Goal: Transaction & Acquisition: Book appointment/travel/reservation

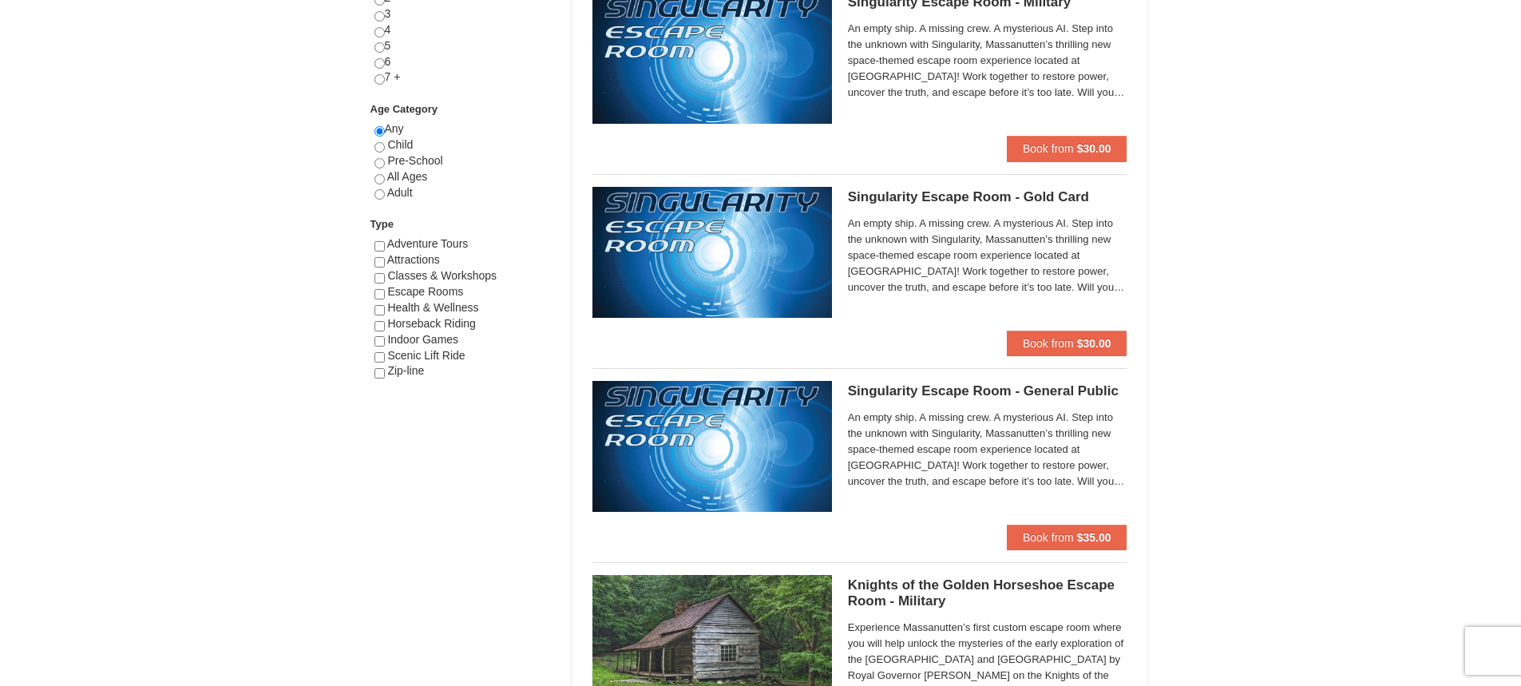
scroll to position [783, 0]
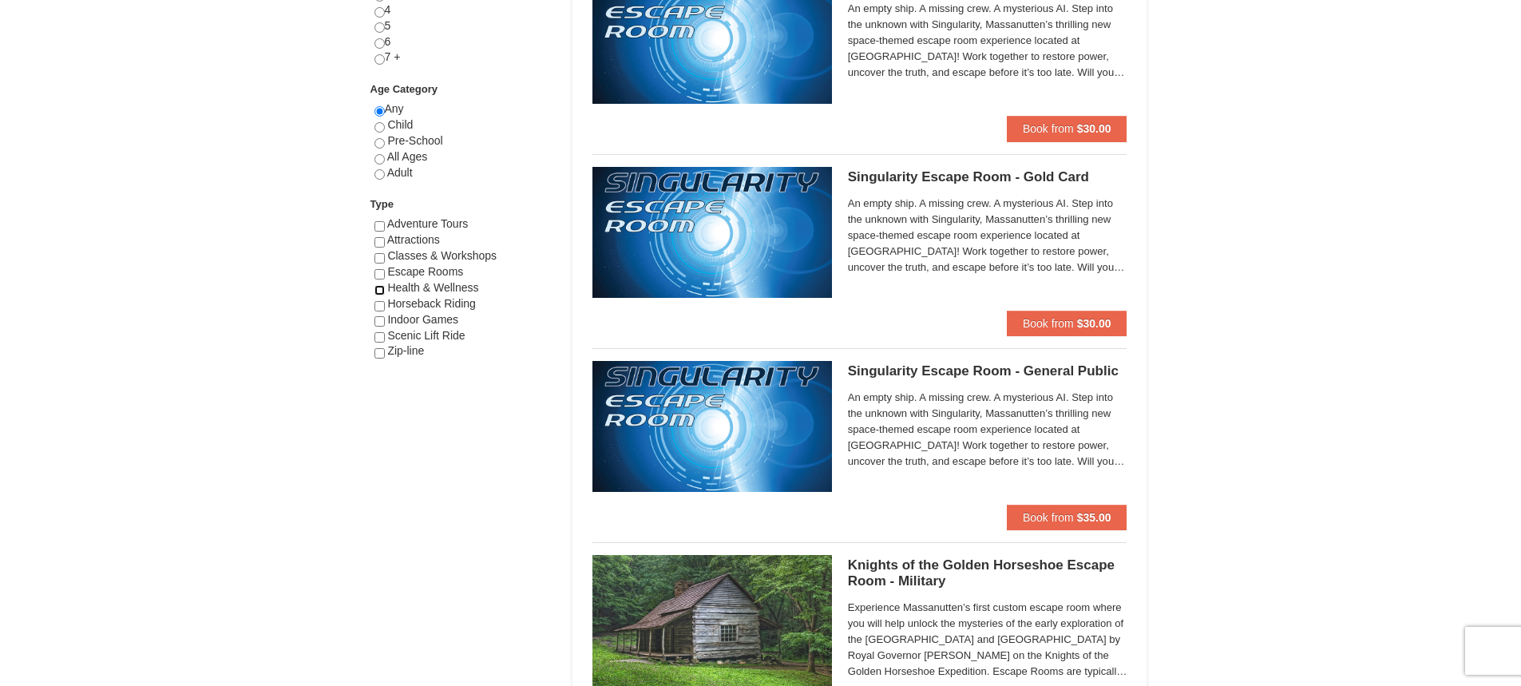
click at [378, 289] on input "checkbox" at bounding box center [380, 290] width 10 height 10
checkbox input "true"
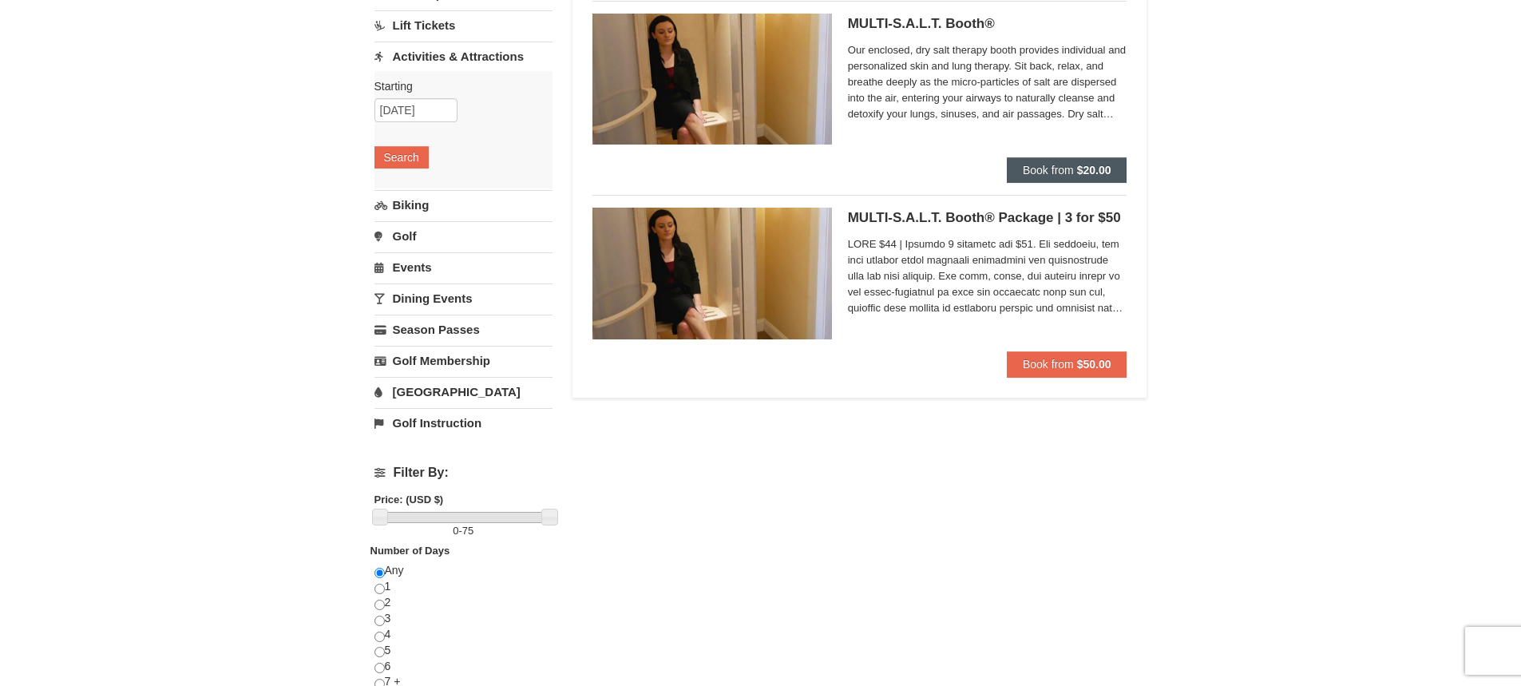
scroll to position [160, 0]
click at [443, 109] on input "10/19/2025" at bounding box center [416, 109] width 83 height 24
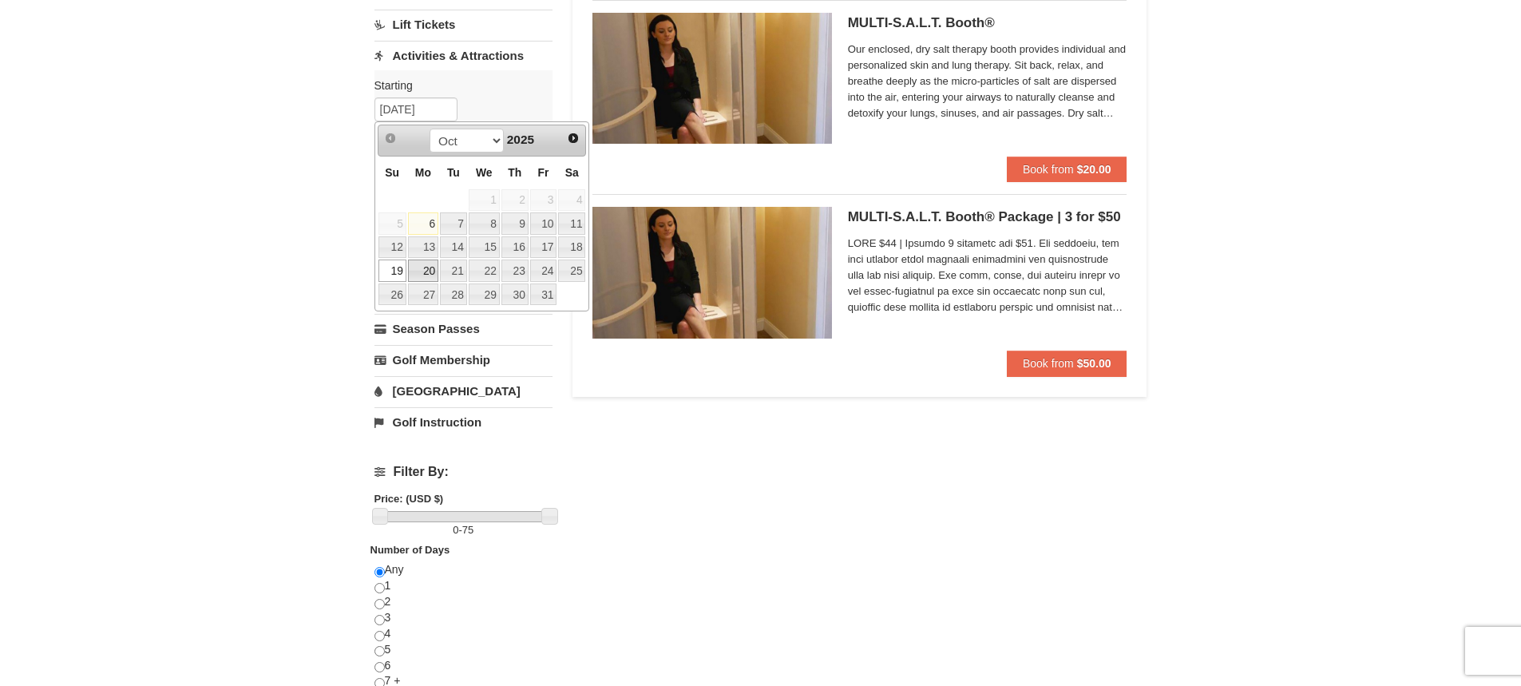
click at [422, 271] on link "20" at bounding box center [423, 271] width 30 height 22
type input "10/20/2025"
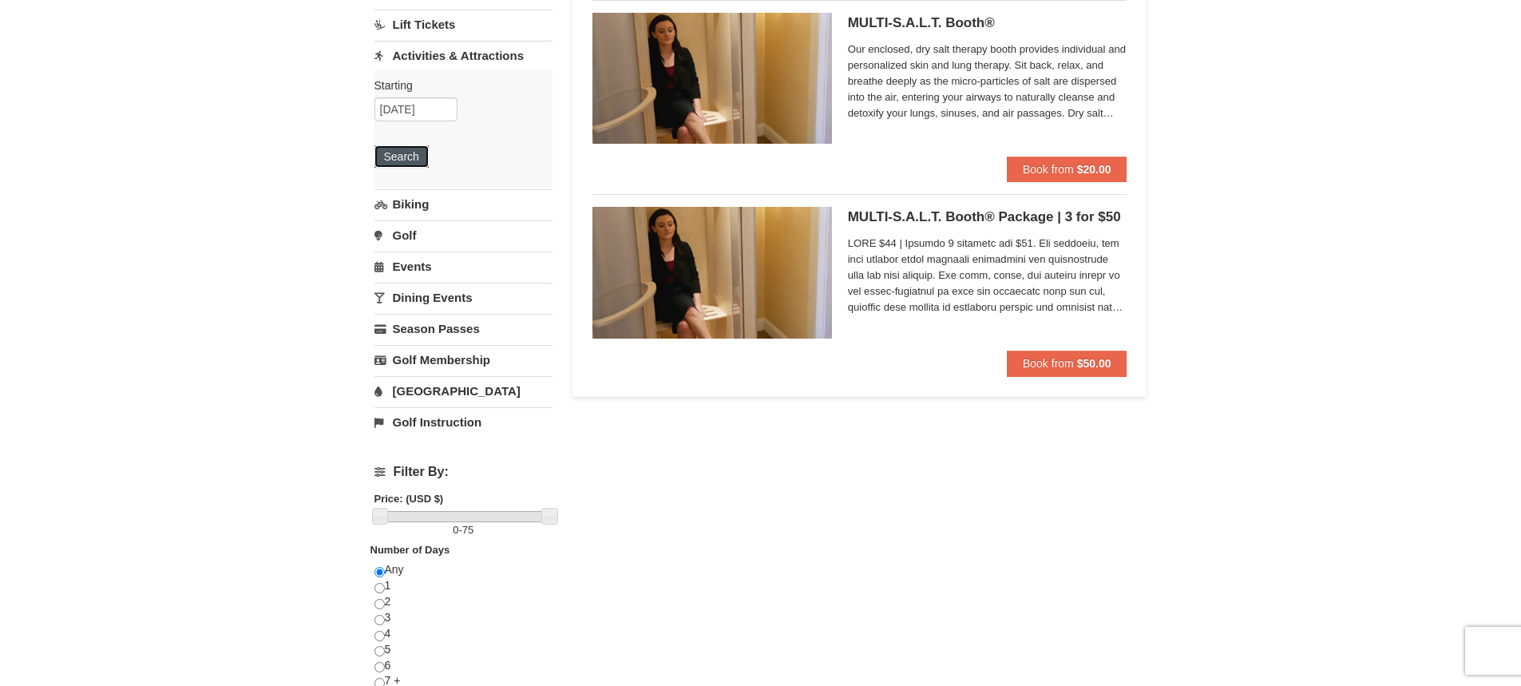
click at [412, 153] on button "Search" at bounding box center [402, 156] width 54 height 22
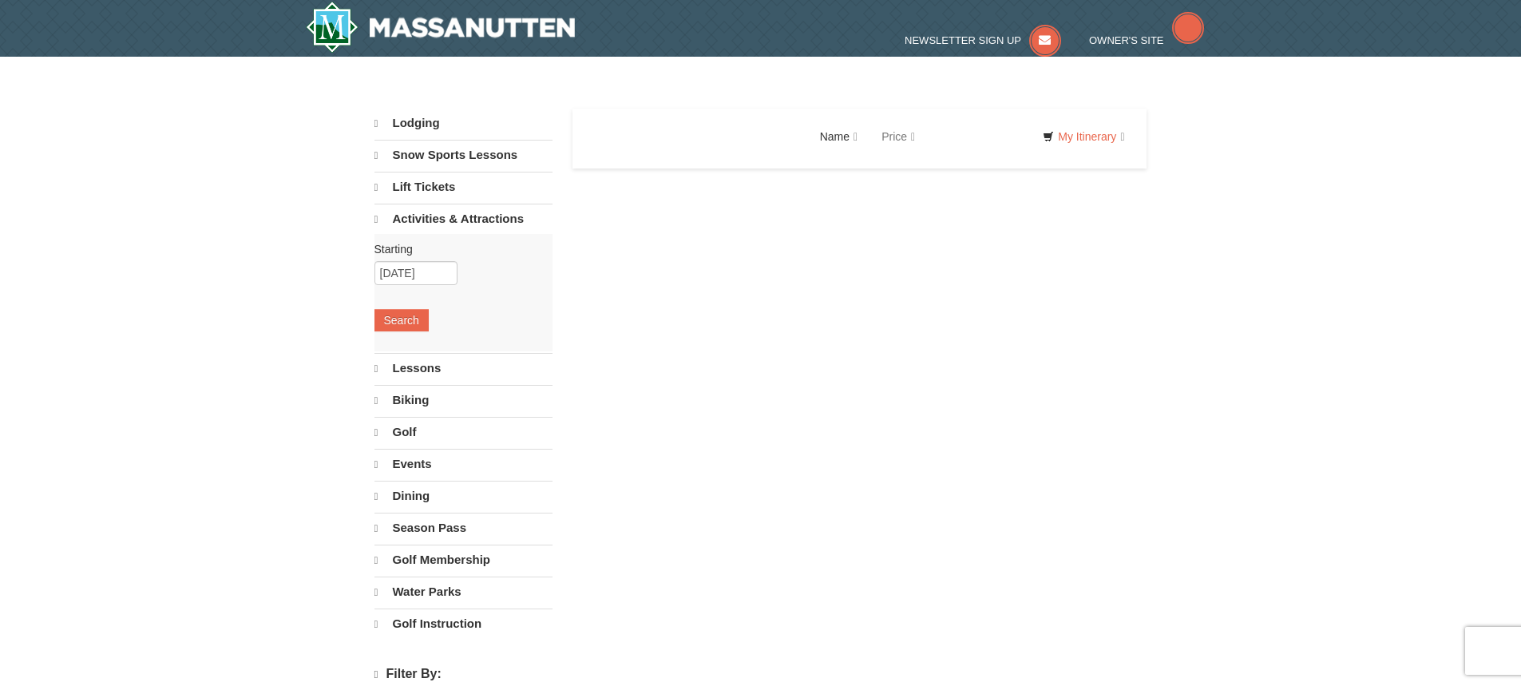
select select "10"
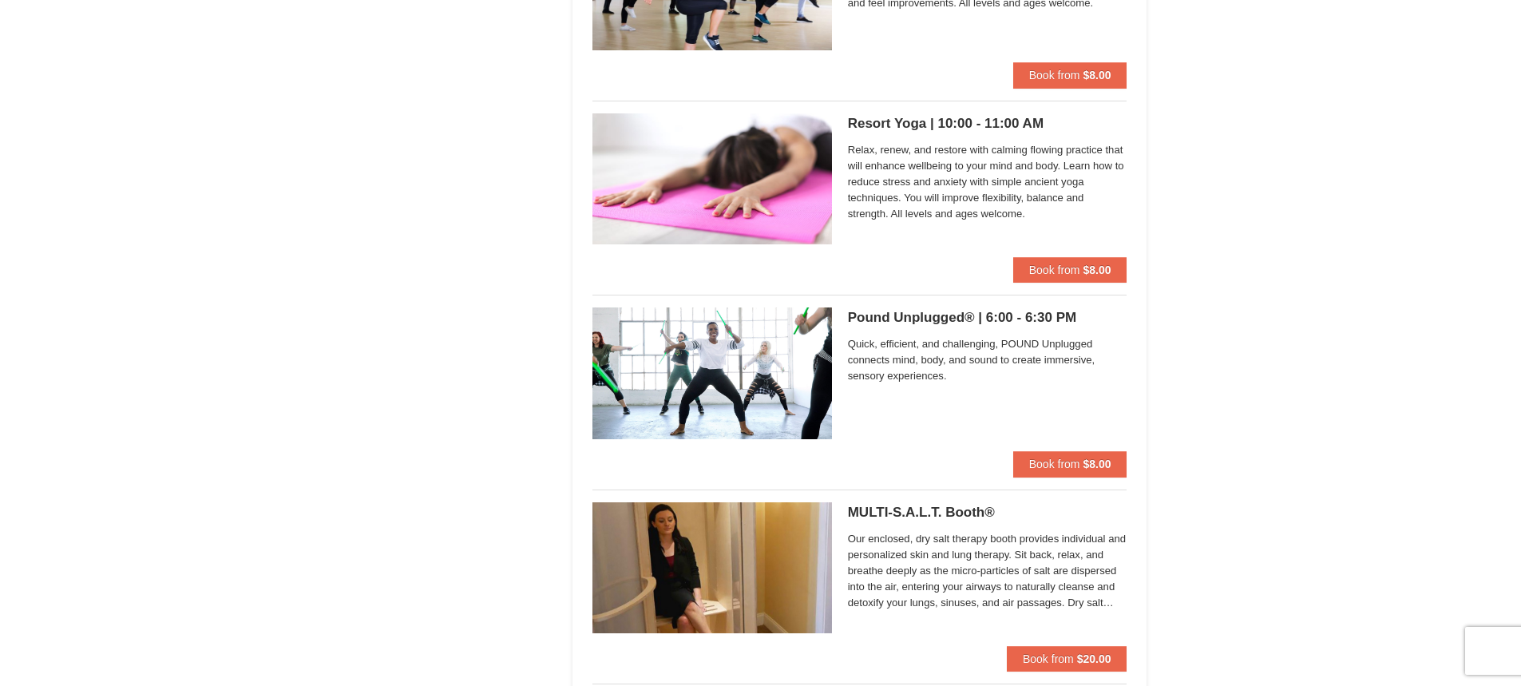
scroll to position [2795, 0]
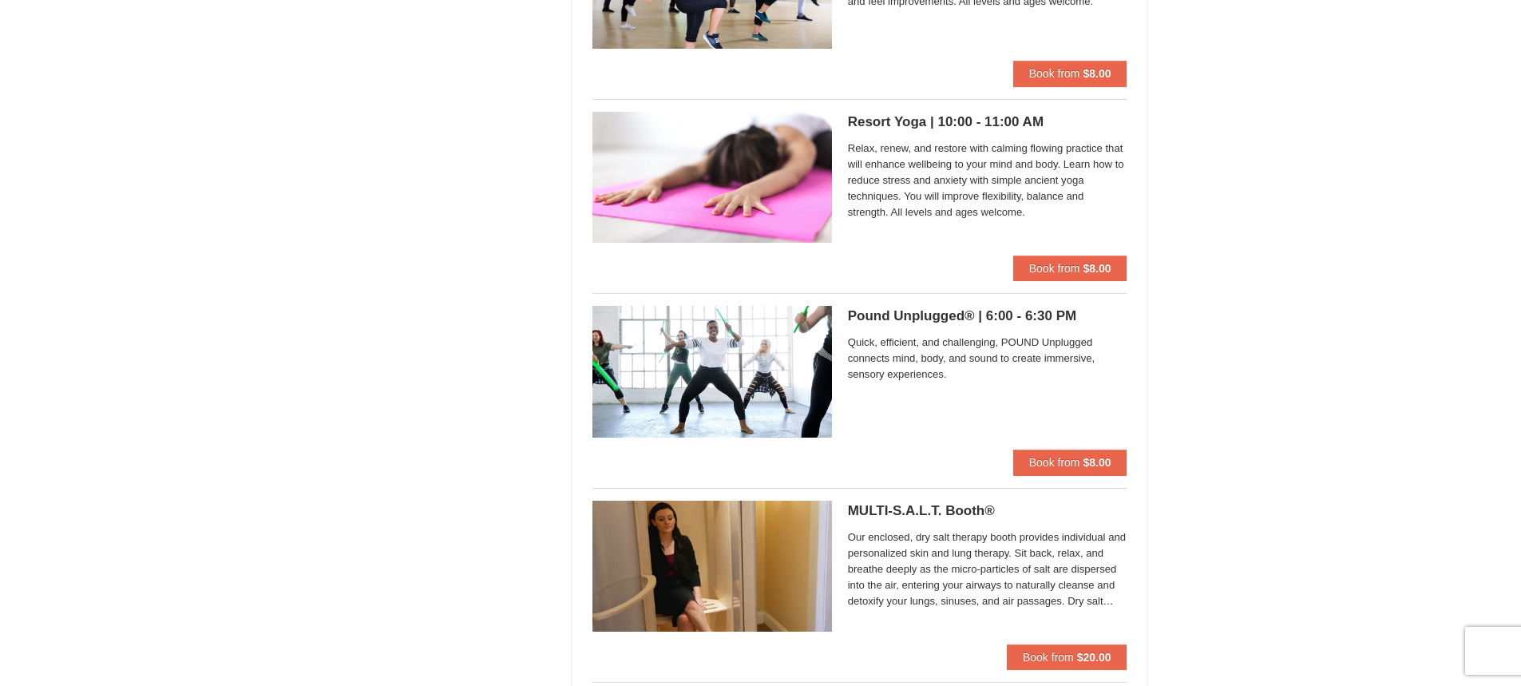
click at [914, 366] on span "Quick, efficient, and challenging, POUND Unplugged connects mind, body, and sou…" at bounding box center [988, 359] width 280 height 48
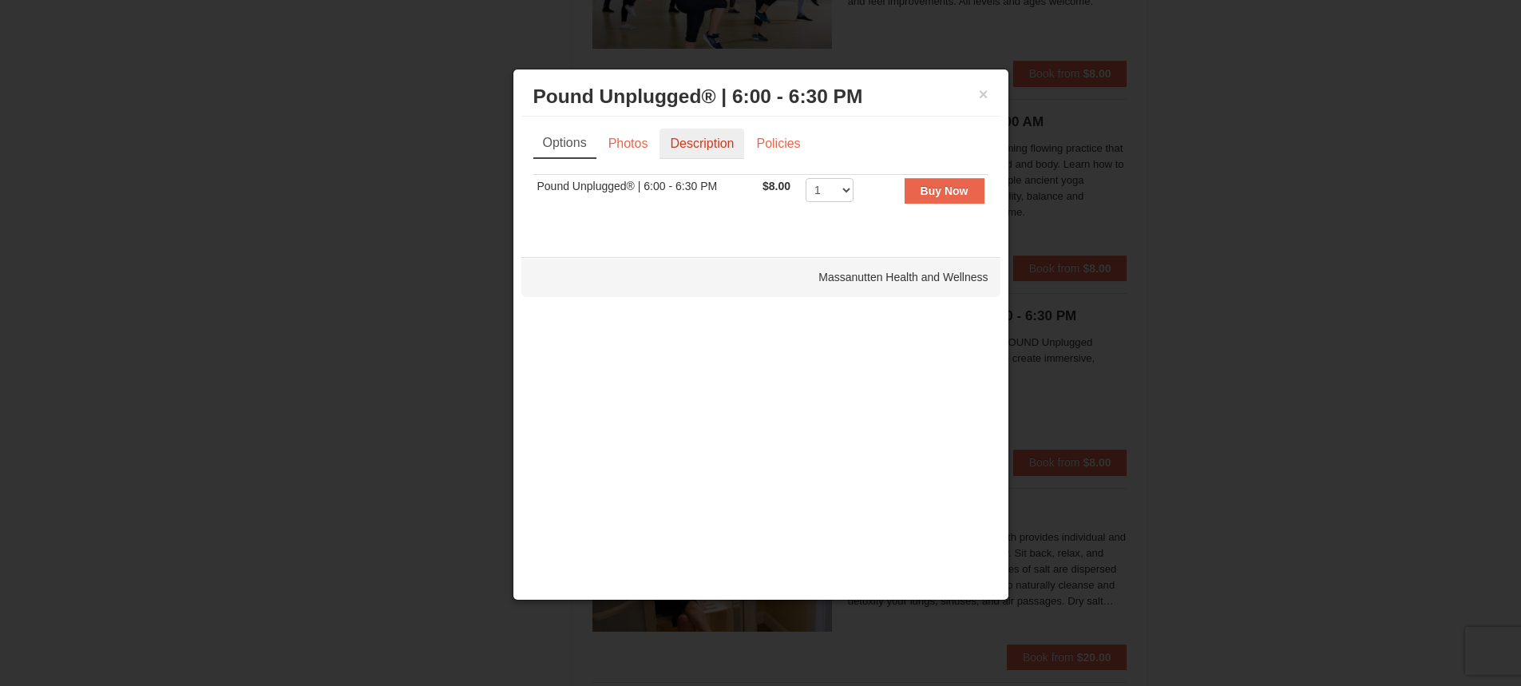
click at [691, 147] on link "Description" at bounding box center [702, 144] width 85 height 30
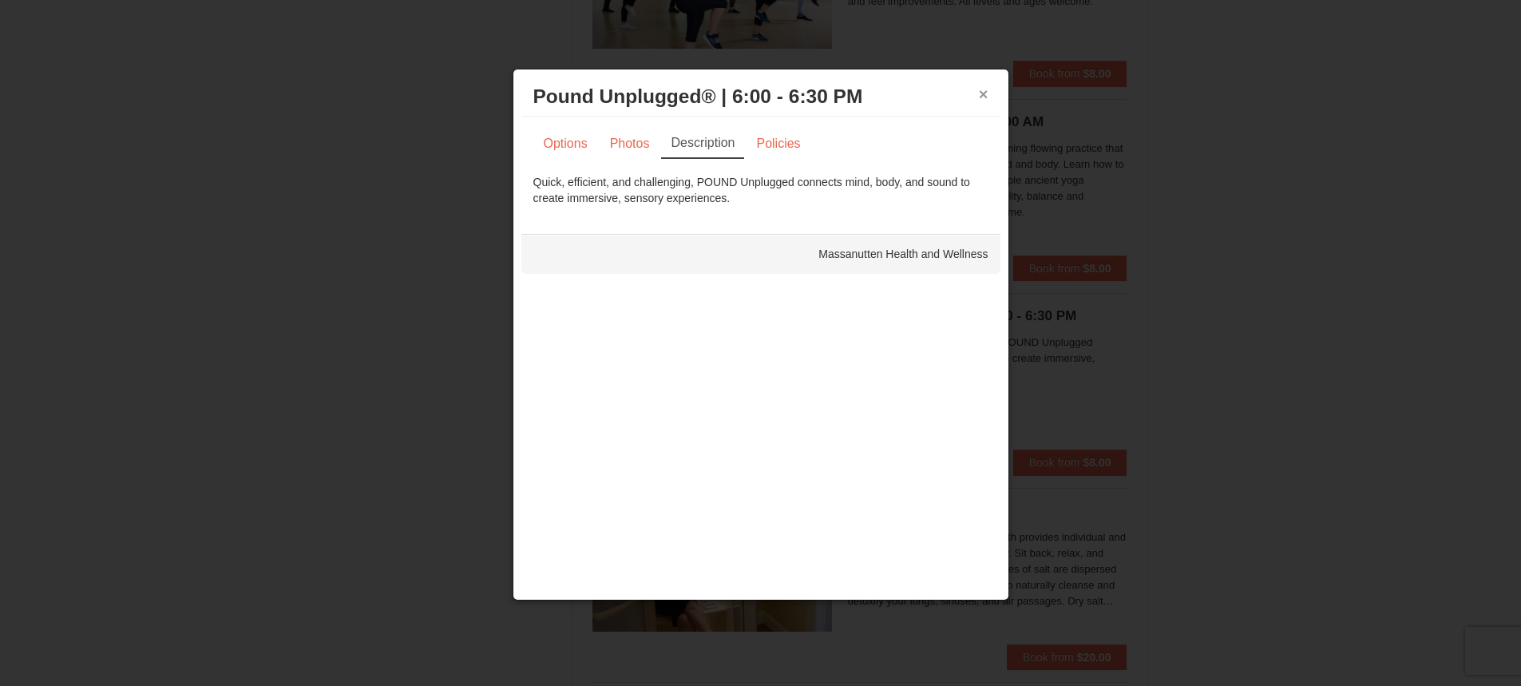
click at [982, 95] on button "×" at bounding box center [984, 94] width 10 height 16
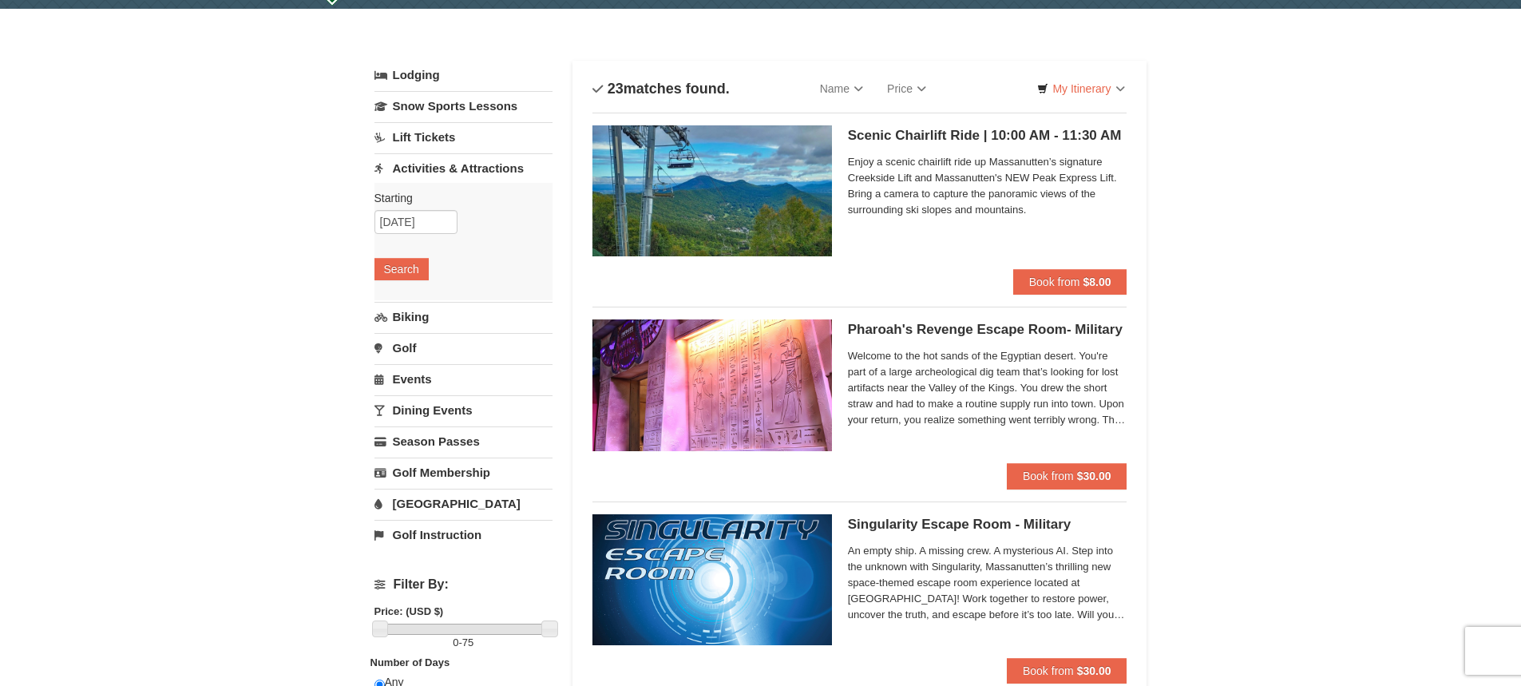
scroll to position [0, 0]
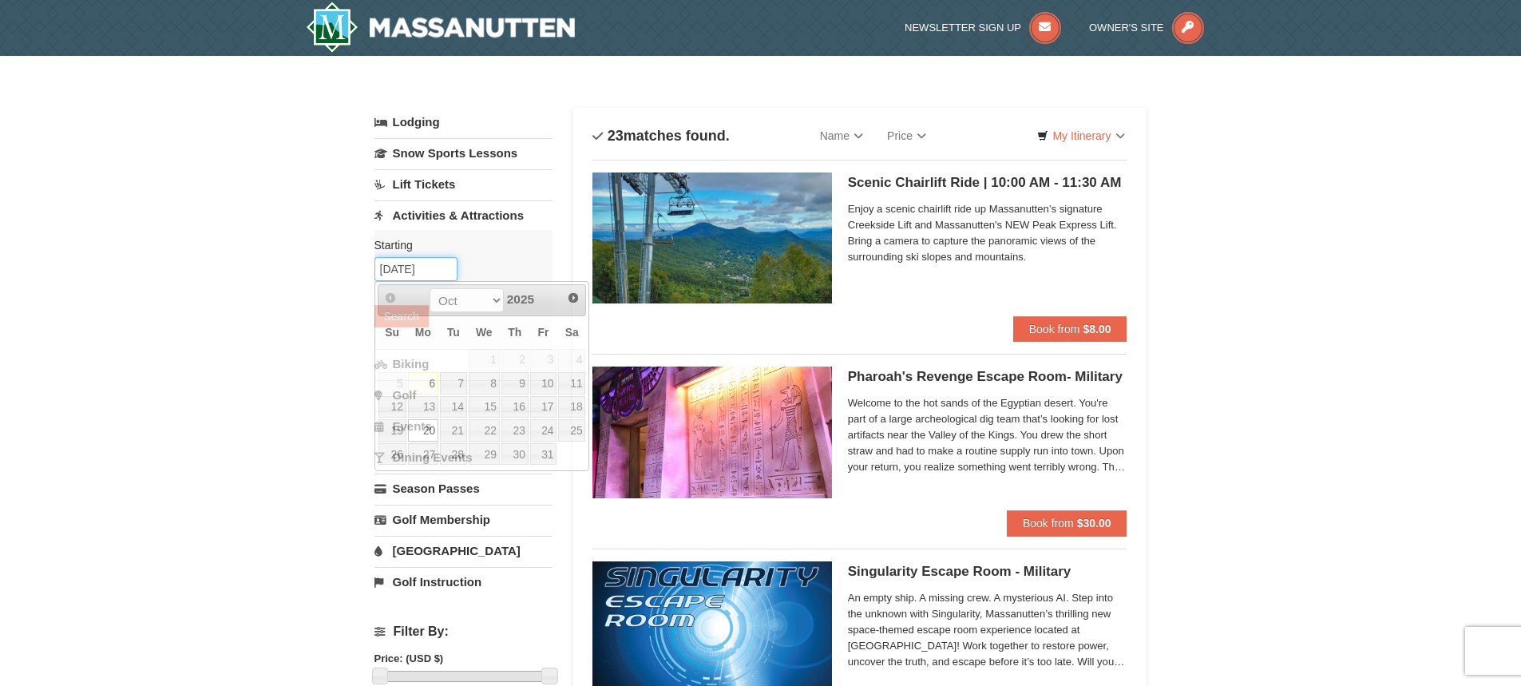
click at [421, 270] on input "10/20/2025" at bounding box center [416, 269] width 83 height 24
click at [446, 430] on link "21" at bounding box center [453, 430] width 27 height 22
type input "10/21/2025"
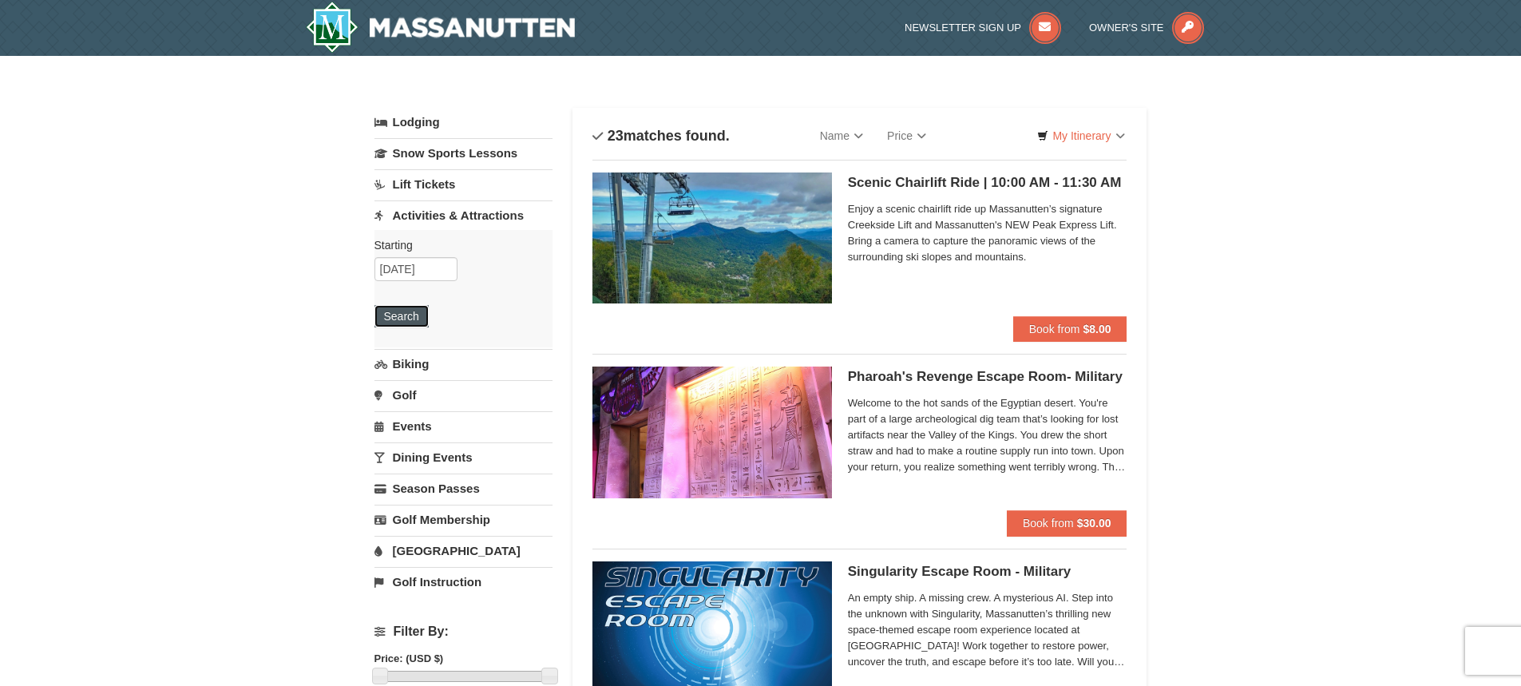
click at [414, 318] on button "Search" at bounding box center [402, 316] width 54 height 22
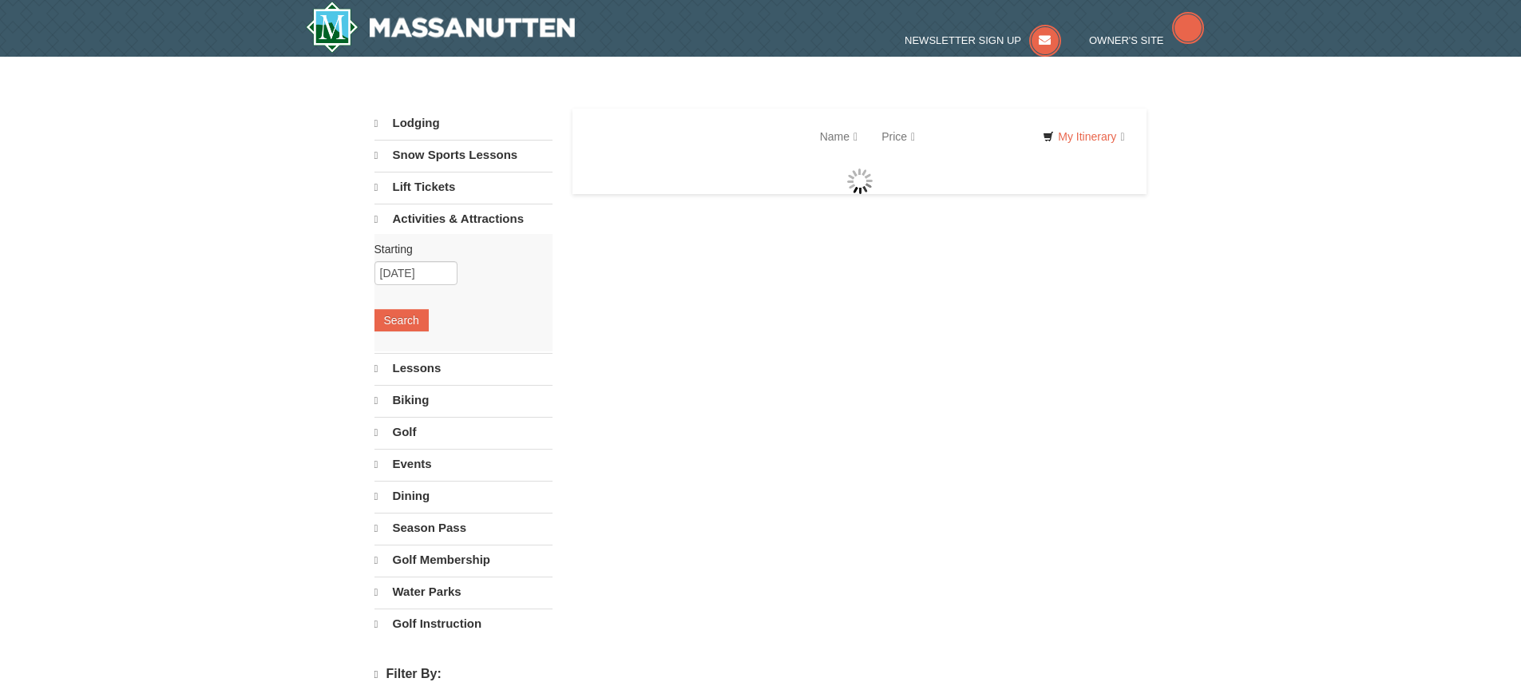
select select "10"
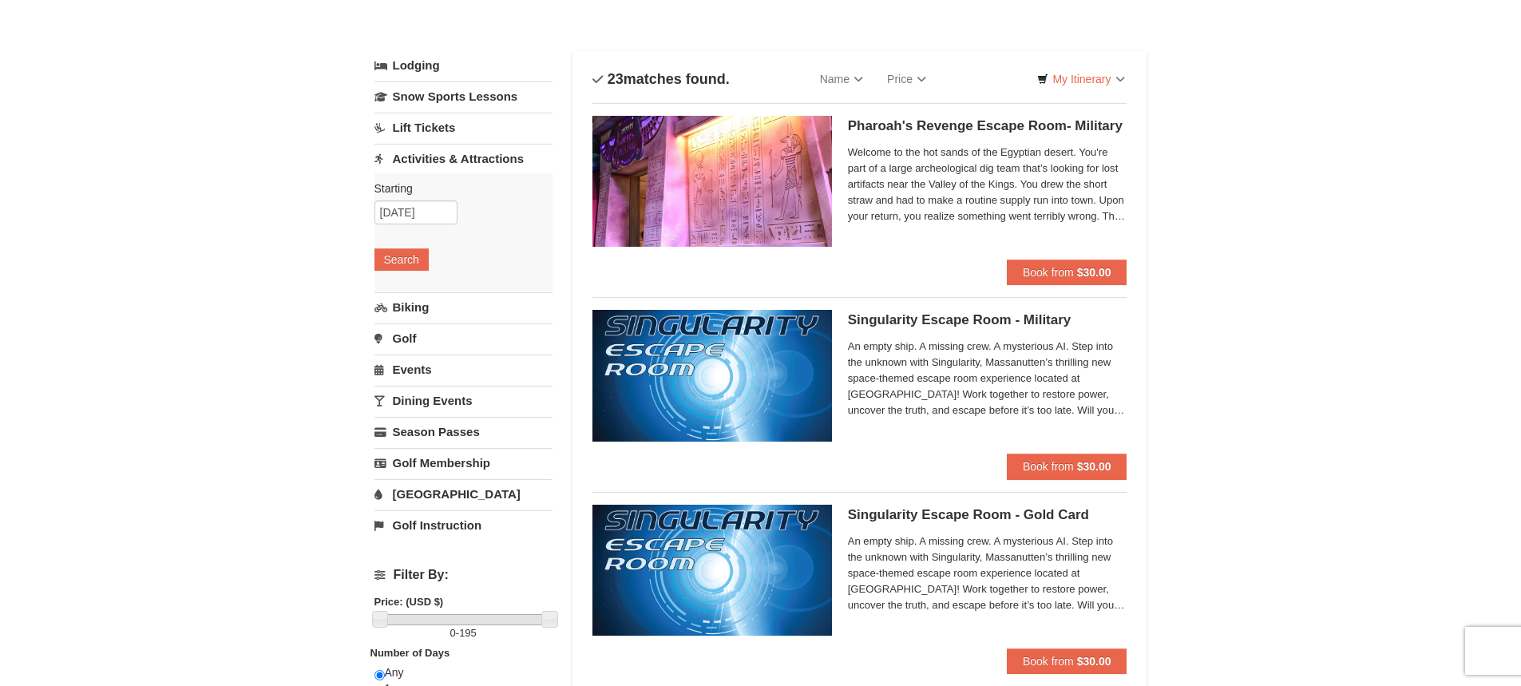
scroll to position [6, 0]
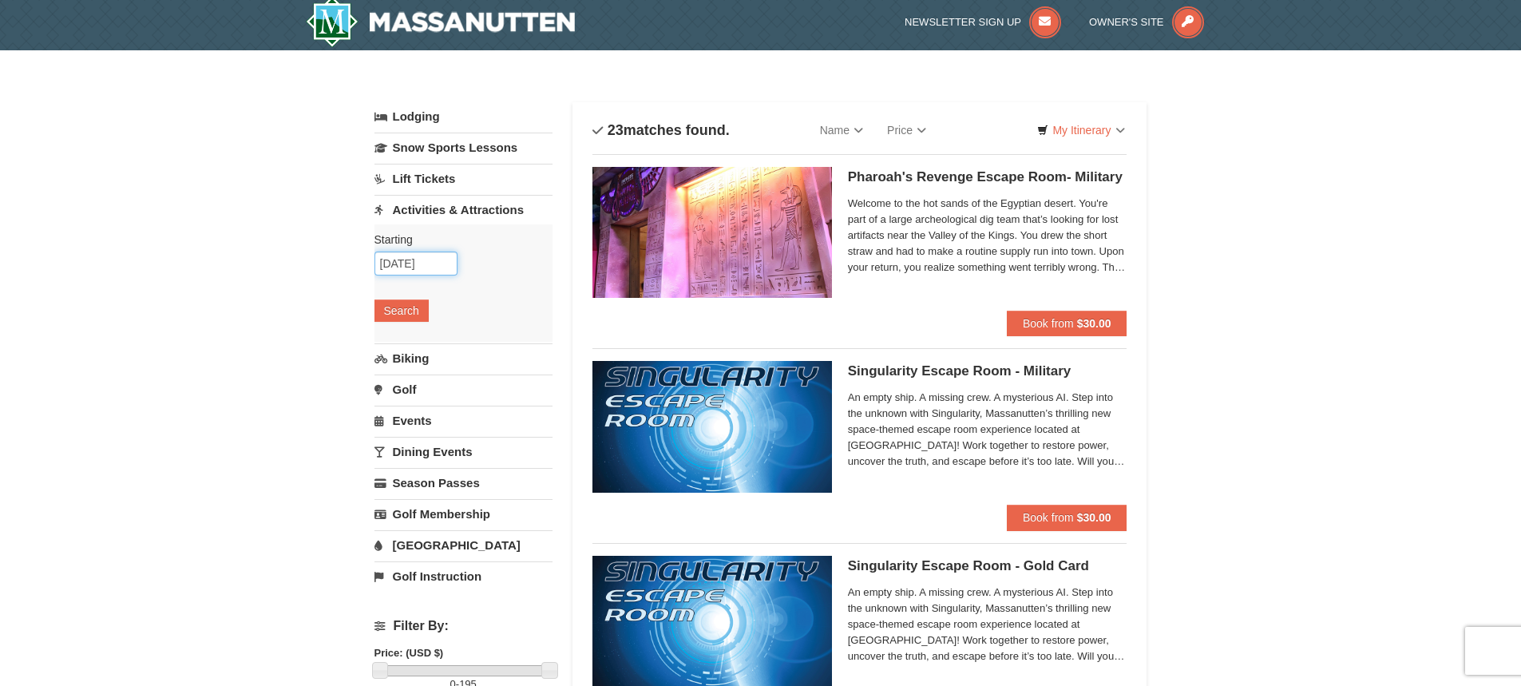
click at [432, 262] on input "[DATE]" at bounding box center [416, 264] width 83 height 24
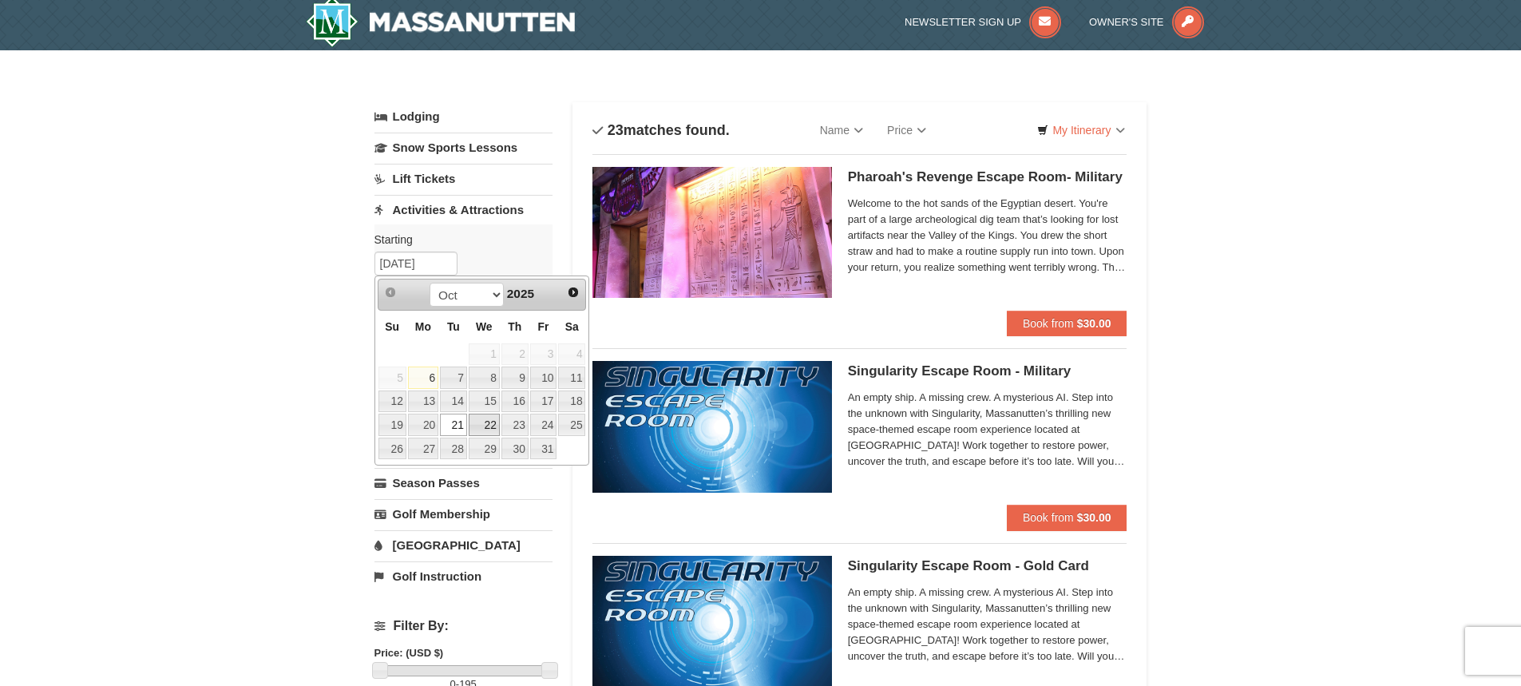
click at [490, 416] on link "22" at bounding box center [484, 425] width 31 height 22
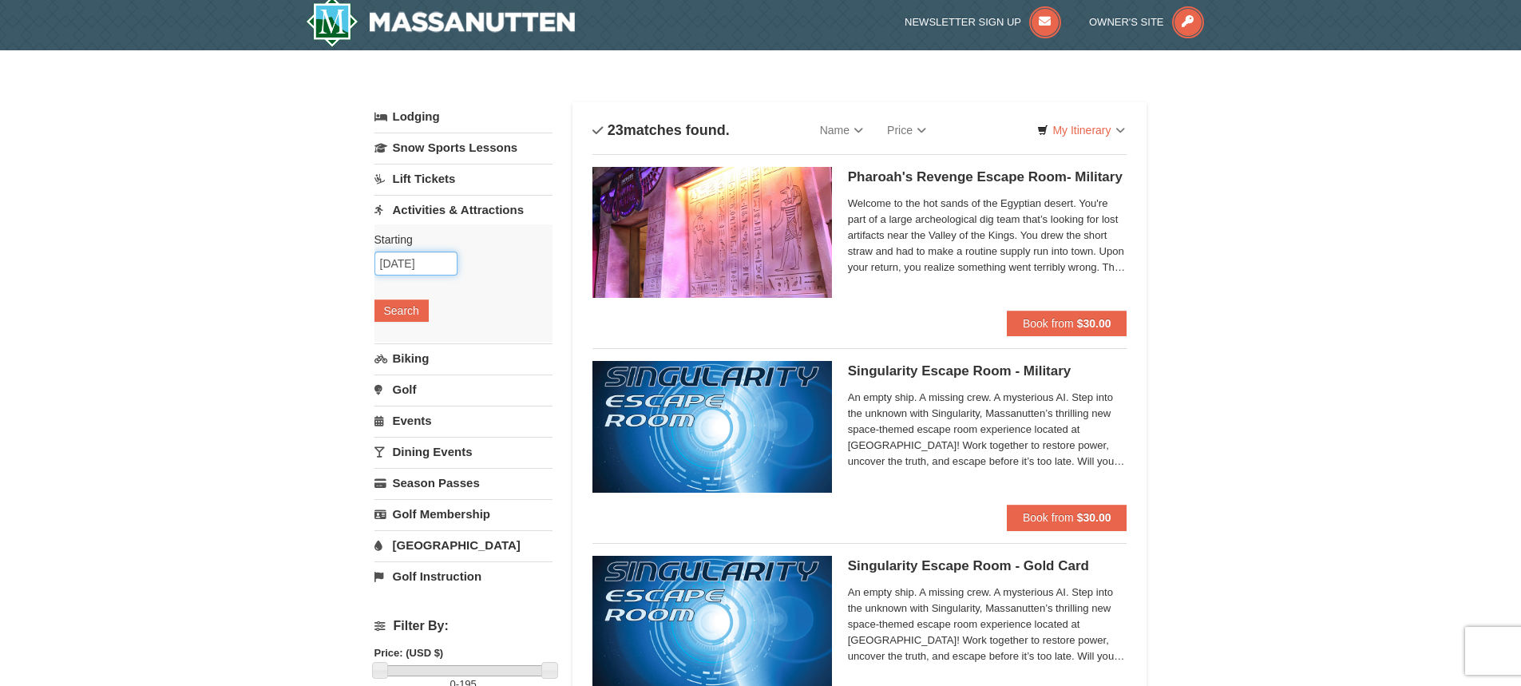
click at [435, 264] on input "10/22/2025" at bounding box center [416, 264] width 83 height 24
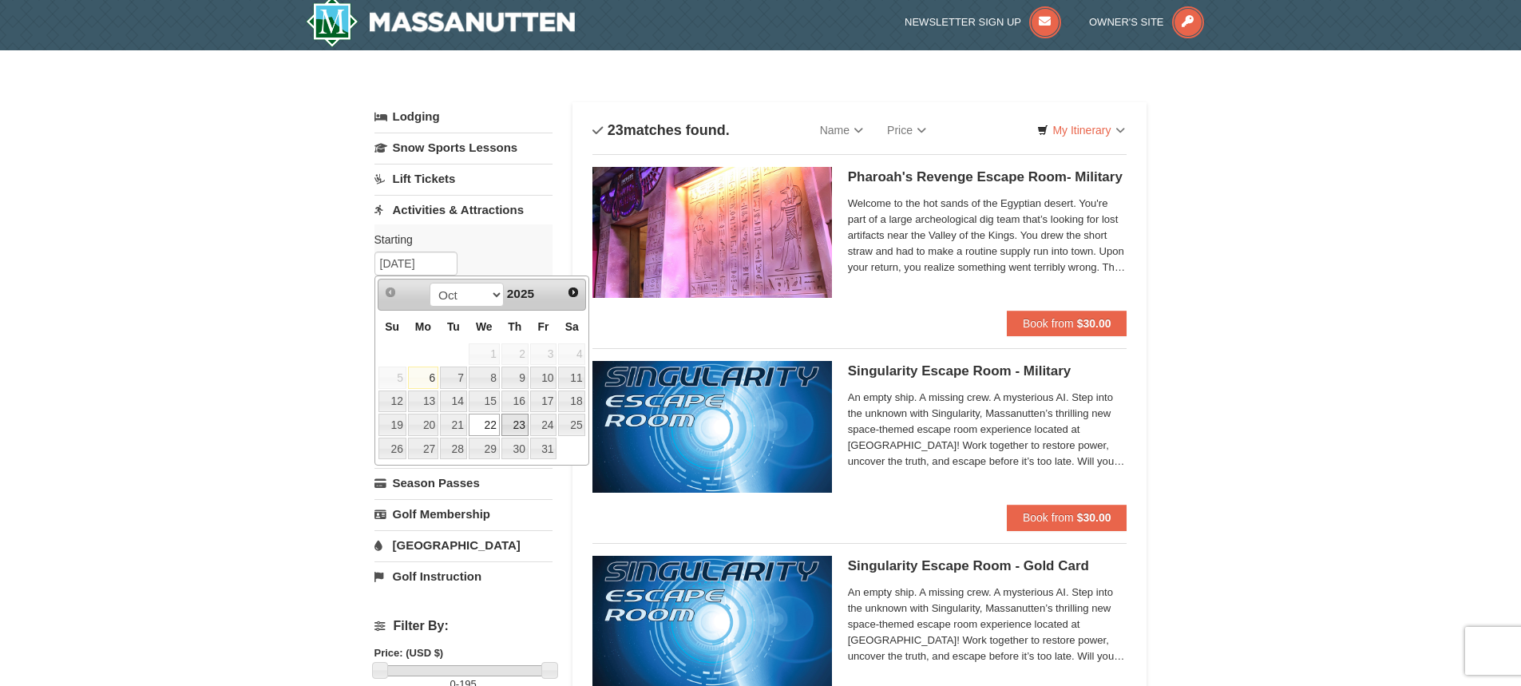
click at [518, 420] on link "23" at bounding box center [515, 425] width 27 height 22
type input "10/23/2025"
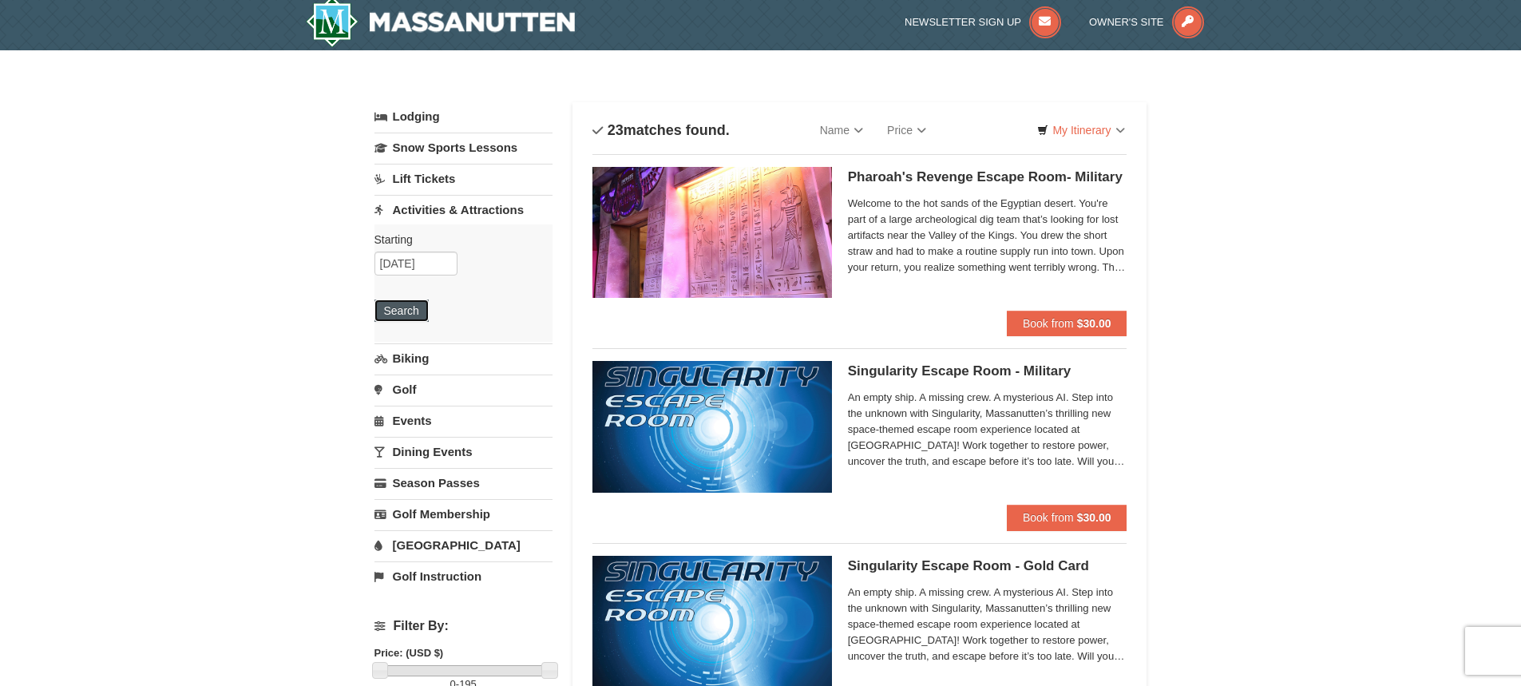
click at [415, 319] on button "Search" at bounding box center [402, 310] width 54 height 22
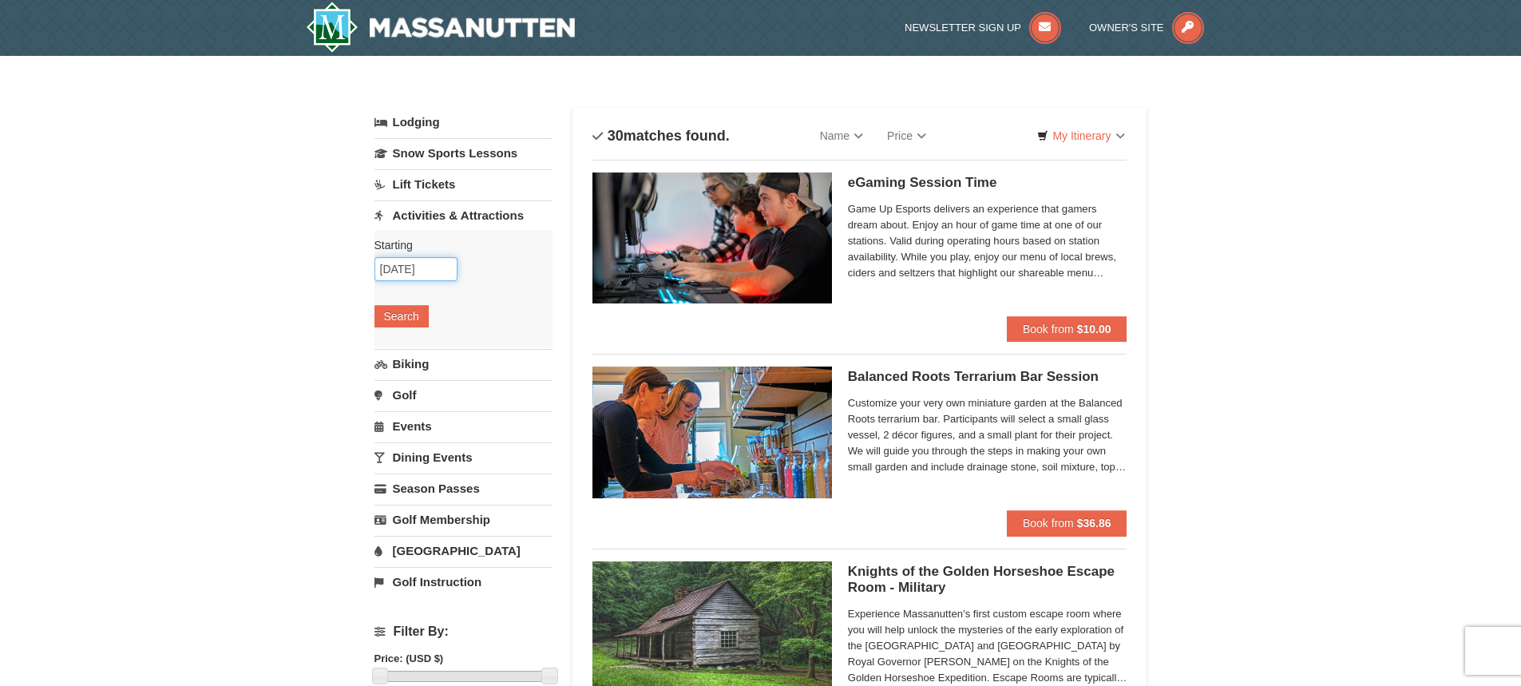
click at [433, 276] on input "10/23/2025" at bounding box center [416, 269] width 83 height 24
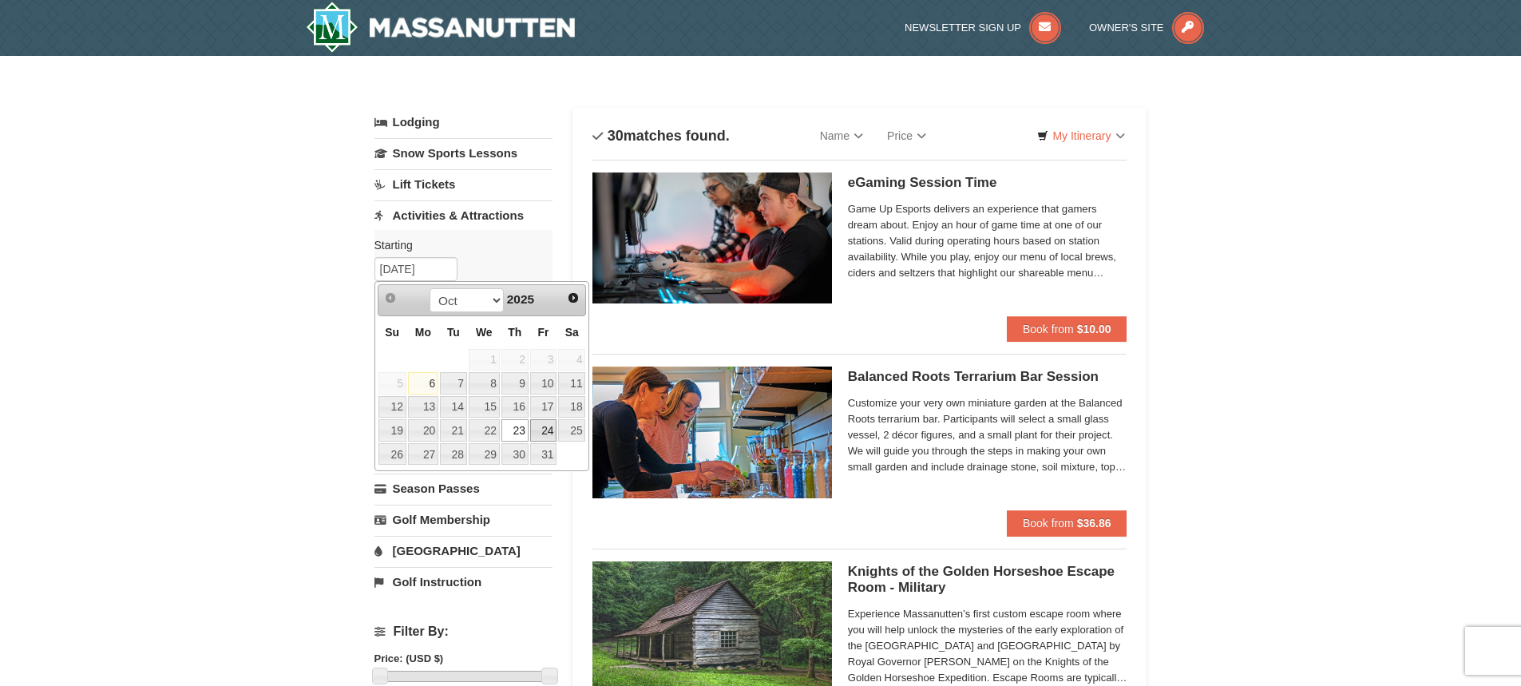
click at [542, 426] on link "24" at bounding box center [543, 430] width 27 height 22
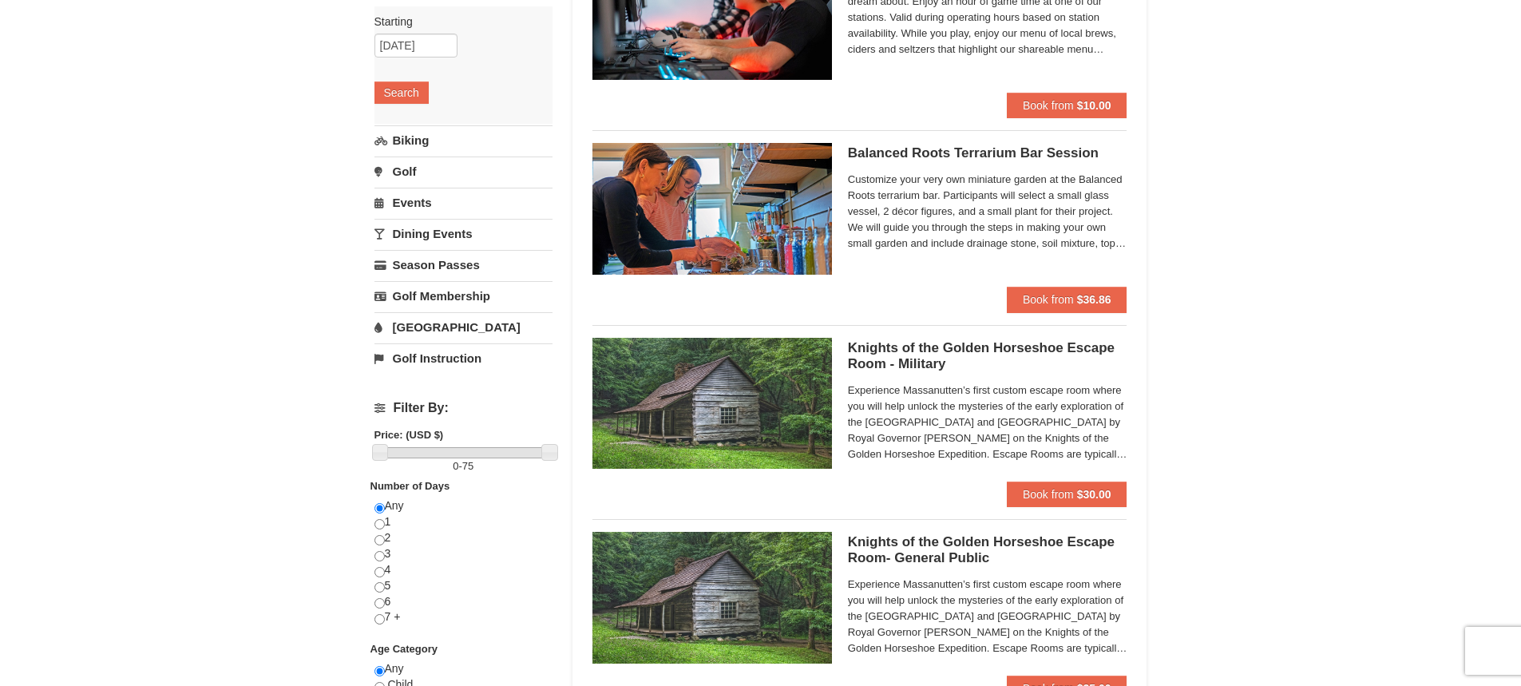
scroll to position [78, 0]
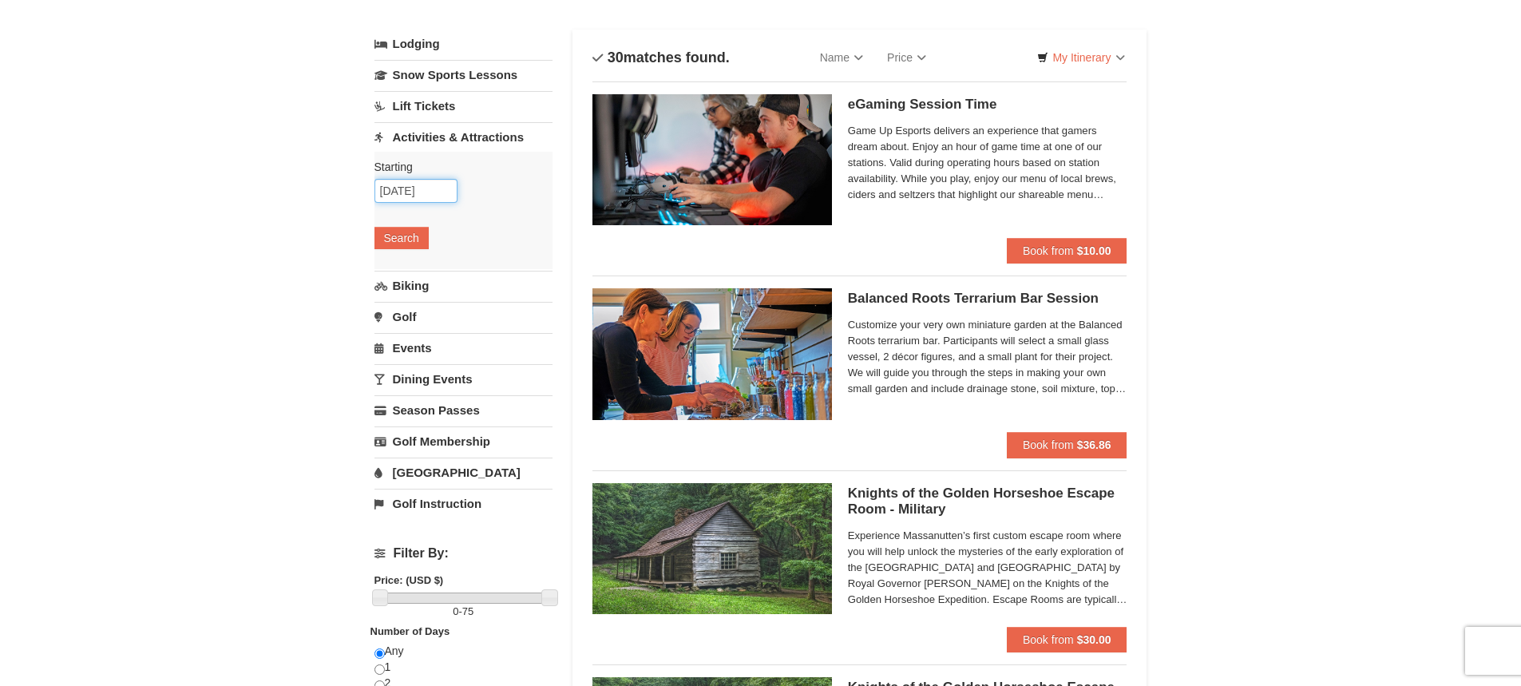
click at [418, 188] on input "10/24/2025" at bounding box center [416, 191] width 83 height 24
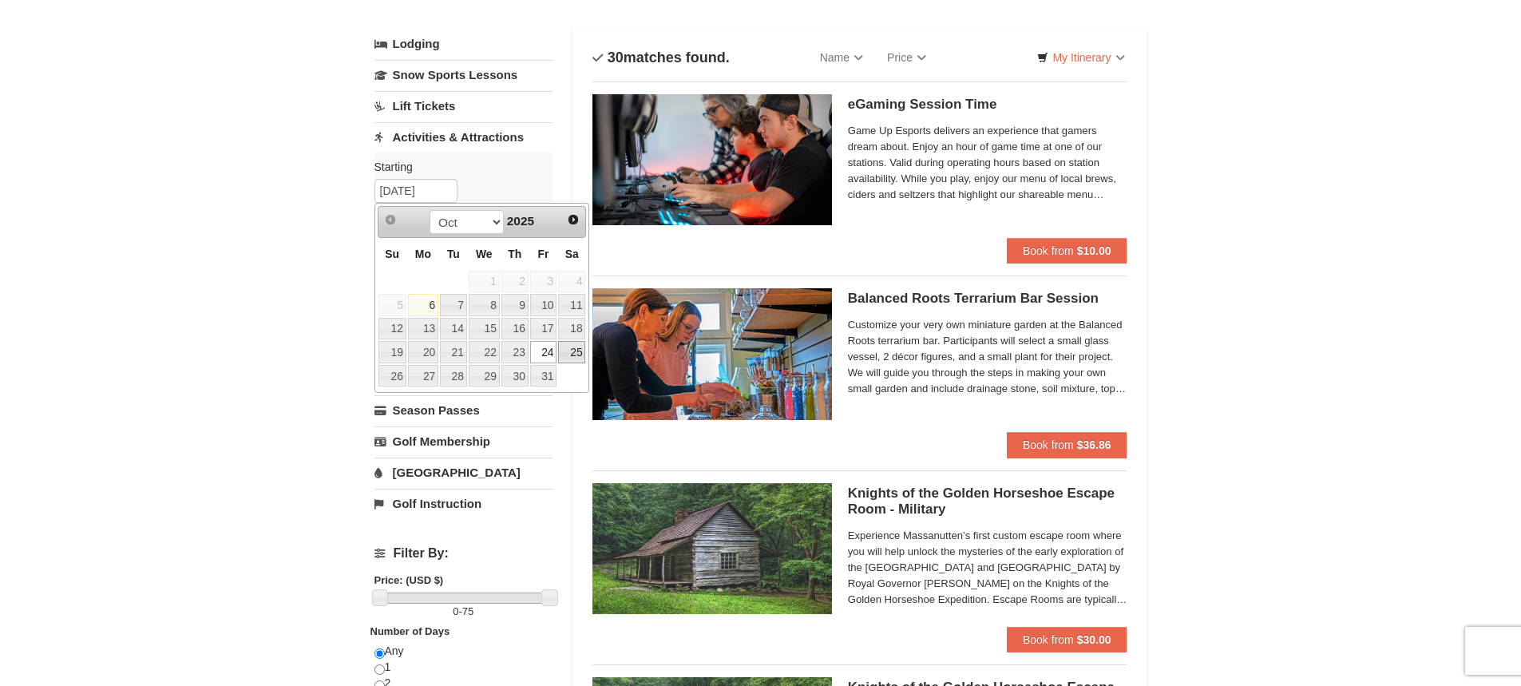
click at [579, 351] on link "25" at bounding box center [571, 352] width 27 height 22
type input "10/25/2025"
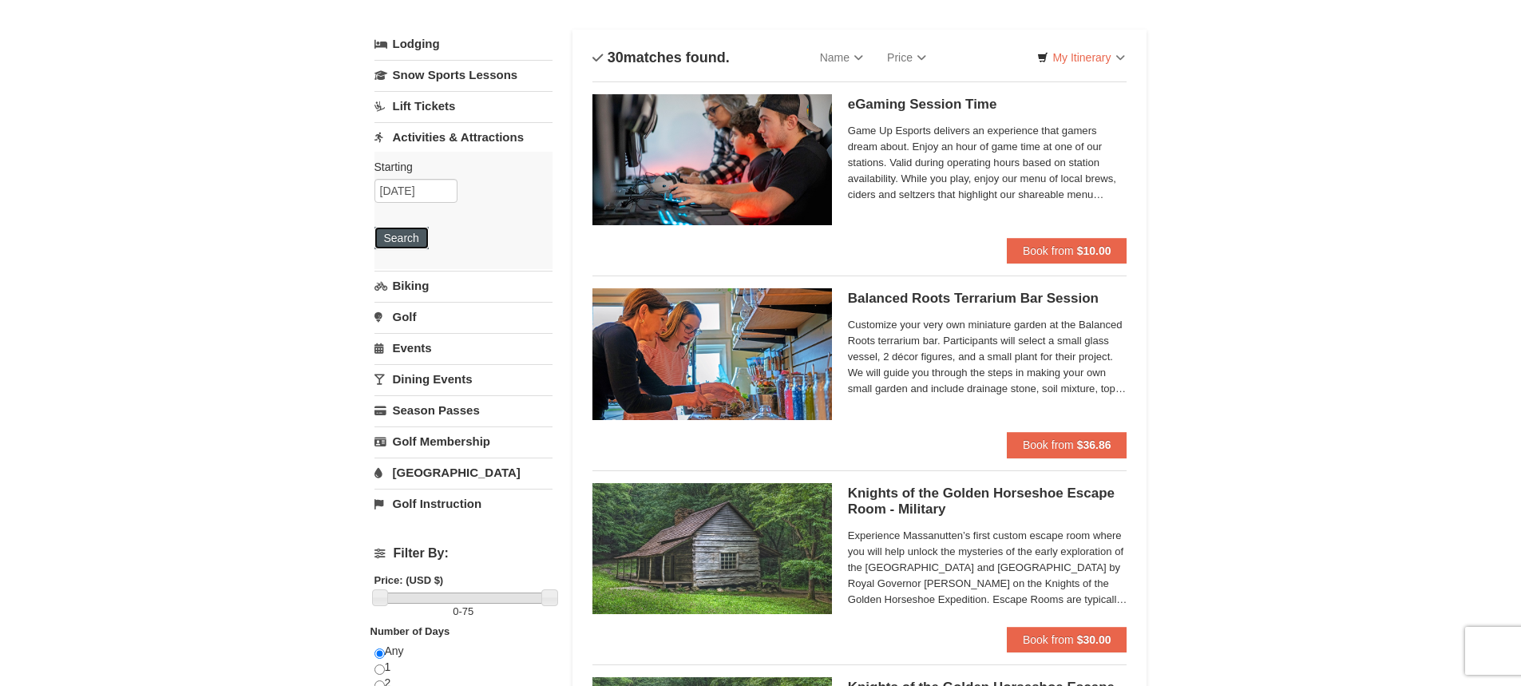
click at [411, 241] on button "Search" at bounding box center [402, 238] width 54 height 22
